Goal: Register for event/course

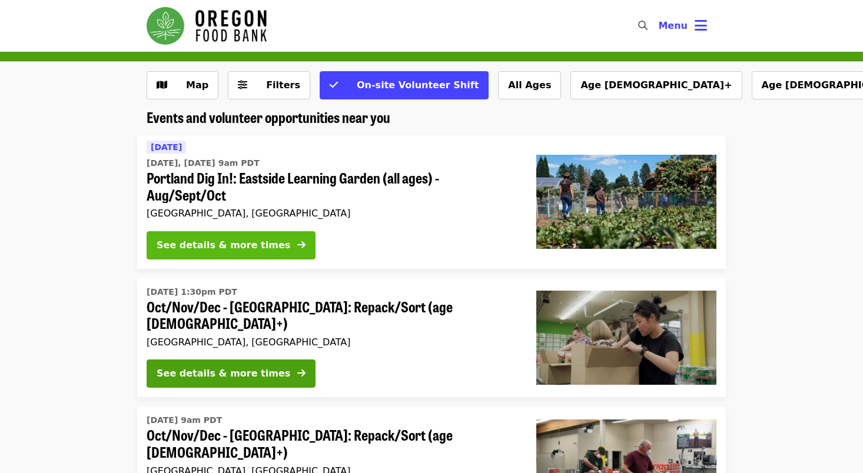
click at [244, 250] on div "See details & more times" at bounding box center [224, 245] width 134 height 14
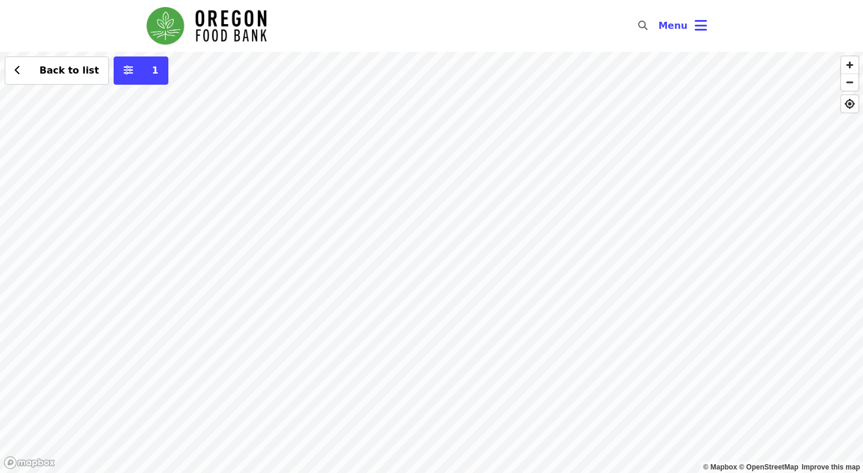
click at [503, 350] on div "Back to list 1" at bounding box center [431, 262] width 863 height 421
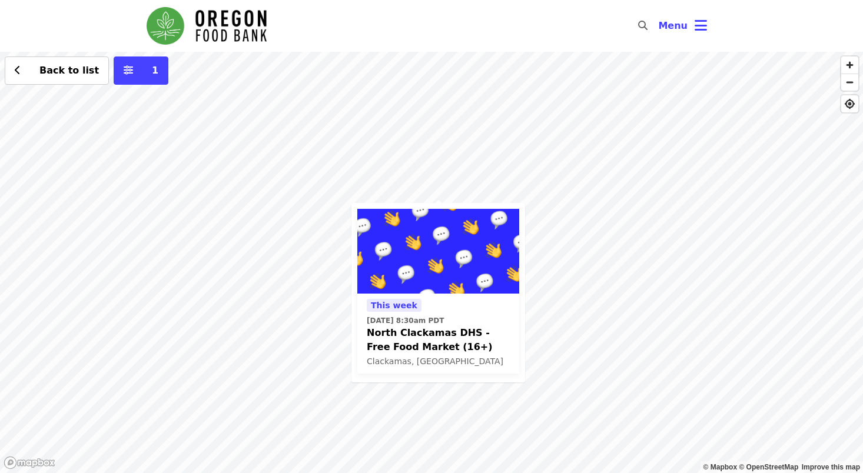
click at [442, 129] on div "[DATE][DATE] 8:30am PDT North Clackamas DHS - Free Food Market (16+) Clackamas,…" at bounding box center [431, 262] width 863 height 421
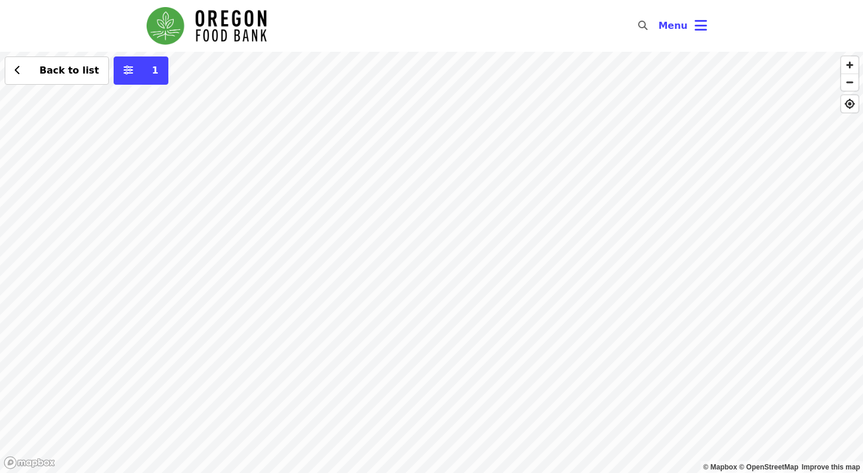
click at [426, 437] on div "Back to list 1" at bounding box center [431, 262] width 863 height 421
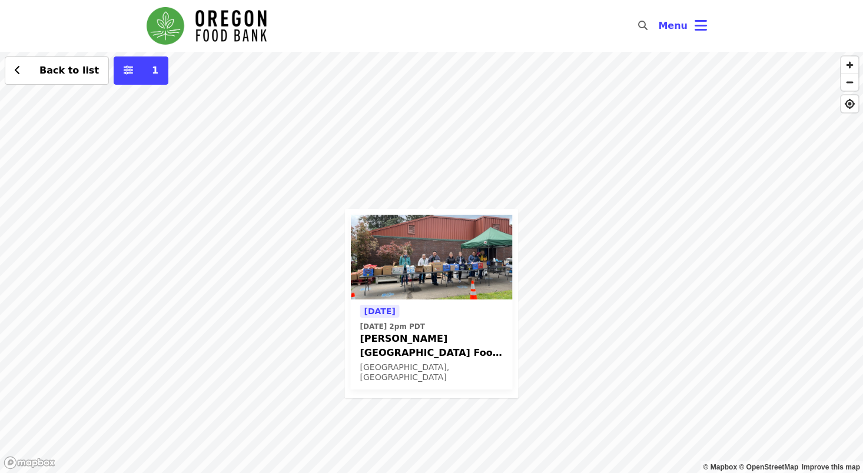
drag, startPoint x: 450, startPoint y: 89, endPoint x: 450, endPoint y: 125, distance: 35.9
click at [450, 125] on div "[DATE] [DATE] 2pm PDT [PERSON_NAME][GEOGRAPHIC_DATA] Food Pantry - Partner Agen…" at bounding box center [431, 262] width 863 height 421
click at [417, 339] on span "[PERSON_NAME][GEOGRAPHIC_DATA] Food Pantry - Partner Agency Support" at bounding box center [431, 346] width 143 height 28
